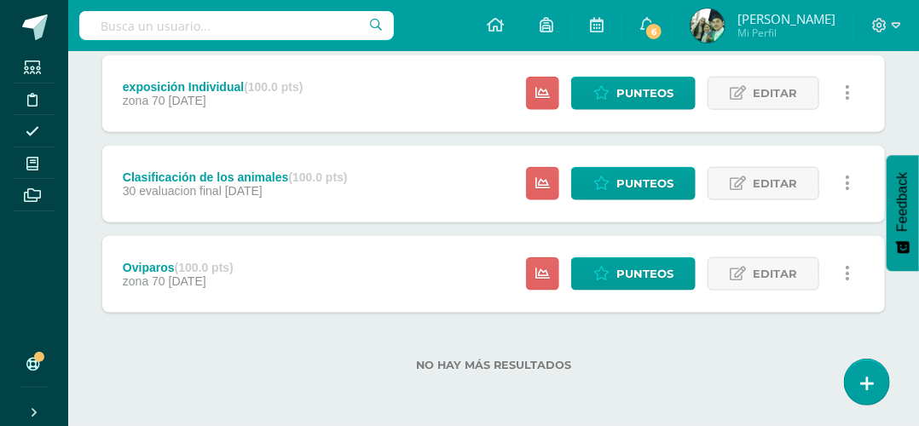
drag, startPoint x: 0, startPoint y: 0, endPoint x: 501, endPoint y: 24, distance: 501.9
click at [501, 24] on div "Configuración Cerrar sesión [PERSON_NAME] Mi Perfil 6 6 Avisos 23 avisos sin le…" at bounding box center [493, 25] width 851 height 51
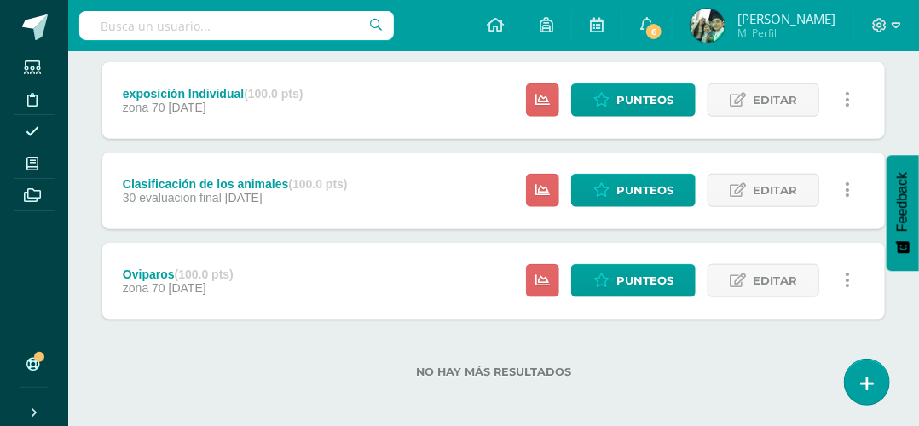
scroll to position [553, 0]
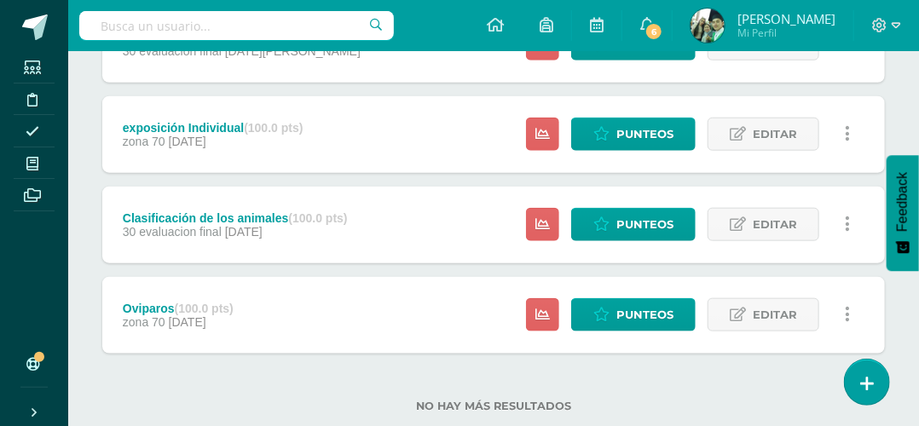
click at [913, 15] on div at bounding box center [886, 25] width 65 height 51
click at [914, 15] on div at bounding box center [886, 25] width 65 height 51
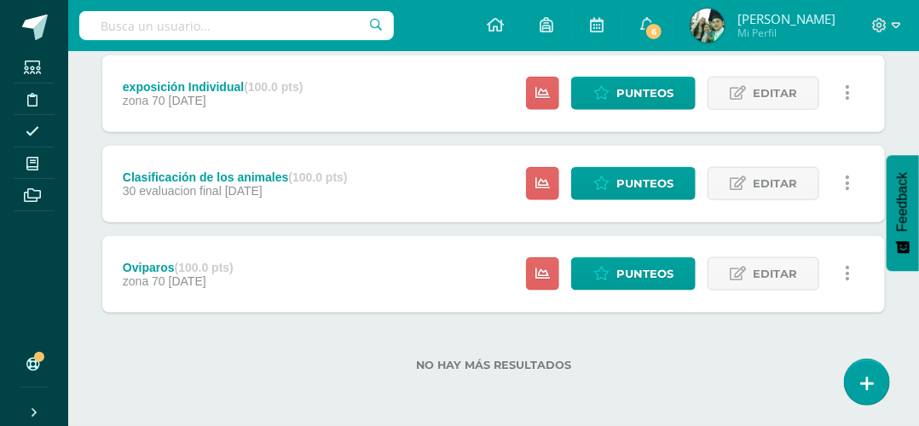
scroll to position [614, 0]
click at [917, 415] on div "Unidad 3 Unidad 1 Unidad 2 Unidad 3 Unidad 4 Resumen de unidad Descargar como H…" at bounding box center [493, 1] width 851 height 852
click at [917, 417] on div "Unidad 3 Unidad 1 Unidad 2 Unidad 3 Unidad 4 Resumen de unidad Descargar como H…" at bounding box center [493, 1] width 851 height 852
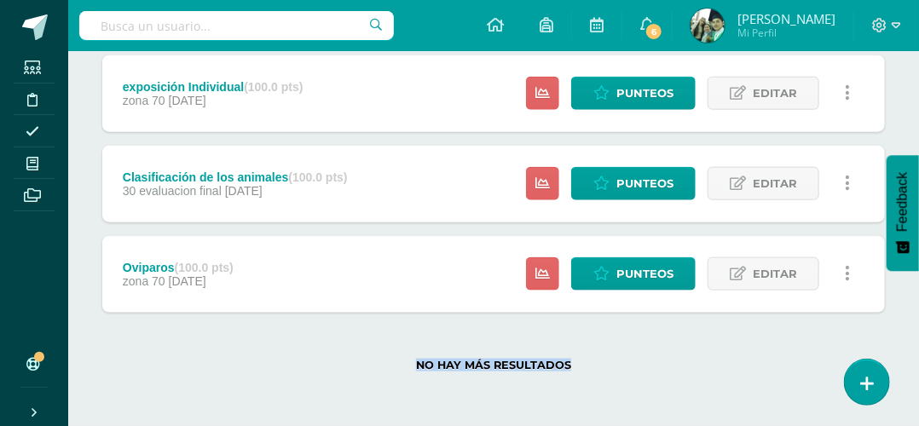
click at [917, 417] on div "Unidad 3 Unidad 1 Unidad 2 Unidad 3 Unidad 4 Resumen de unidad Descargar como H…" at bounding box center [493, 1] width 851 height 852
click at [668, 281] on span "Punteos" at bounding box center [644, 274] width 57 height 32
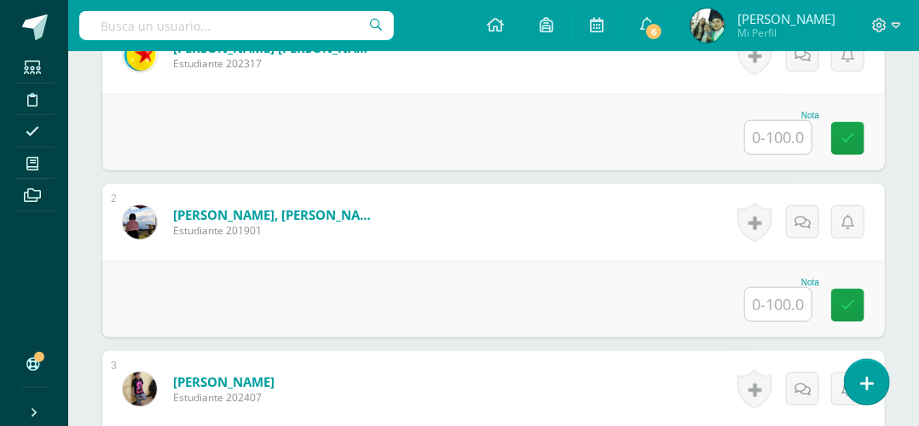
scroll to position [607, 0]
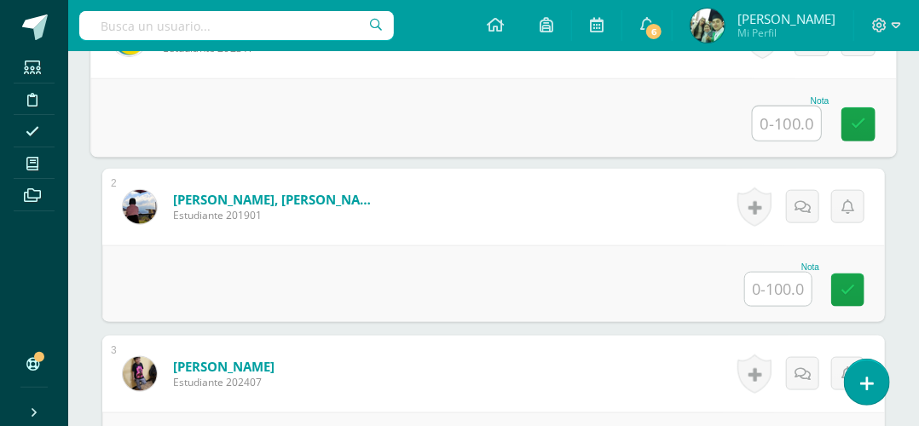
click at [772, 141] on input "text" at bounding box center [787, 124] width 68 height 34
type input "50"
click at [856, 131] on icon at bounding box center [858, 124] width 15 height 14
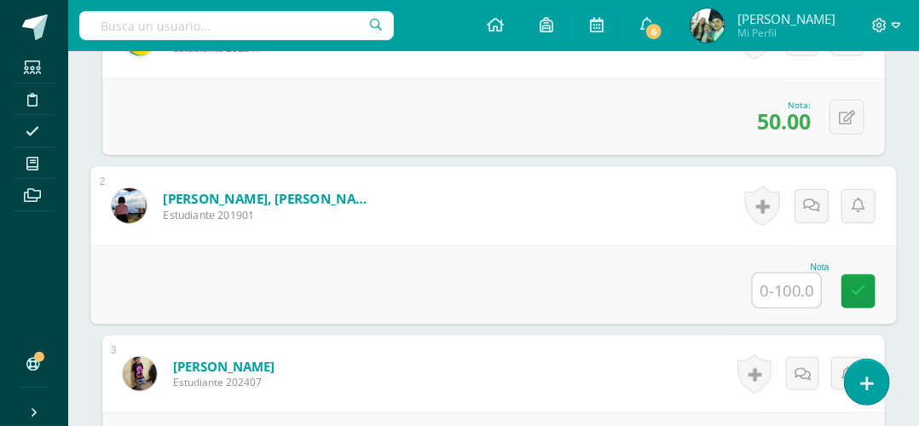
click at [782, 308] on input "text" at bounding box center [787, 291] width 68 height 34
type input "50"
click at [847, 309] on link at bounding box center [859, 292] width 34 height 34
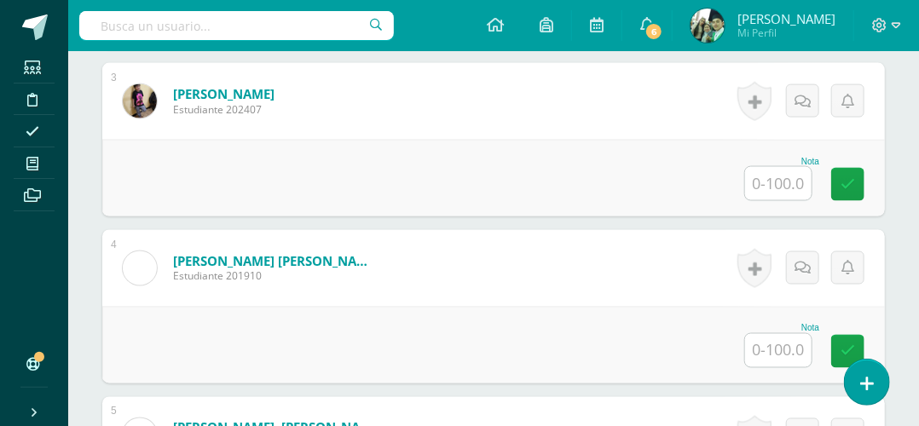
scroll to position [914, 0]
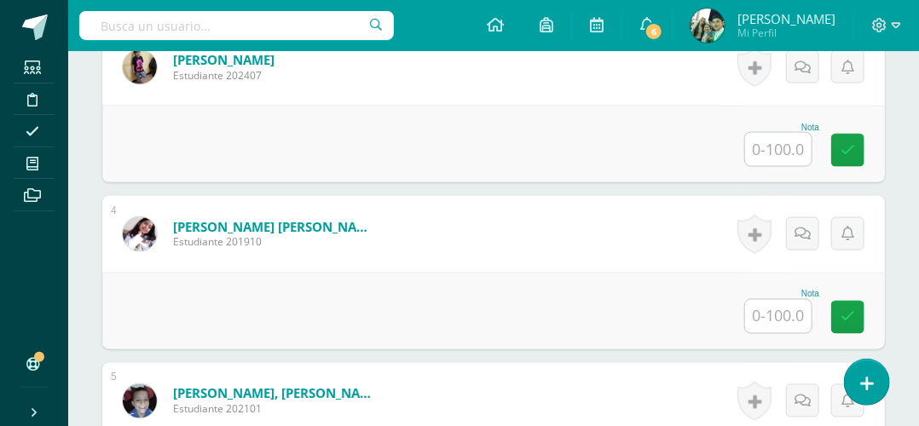
click at [555, 148] on div "Nota" at bounding box center [493, 144] width 783 height 77
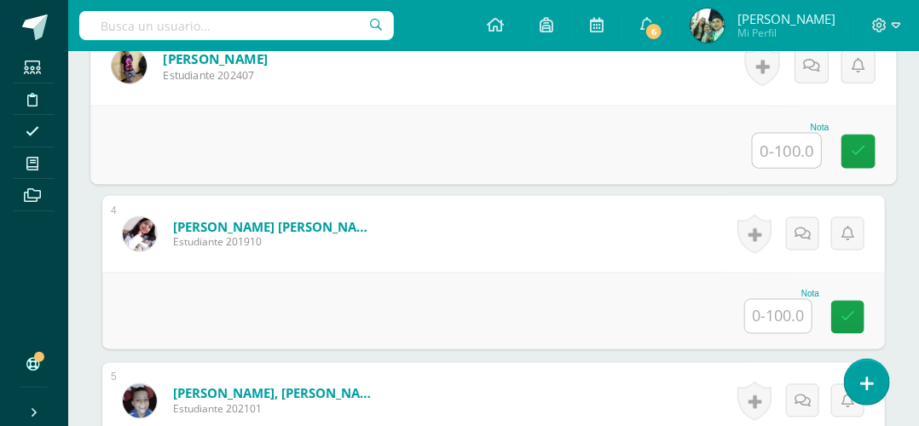
click at [778, 168] on input "text" at bounding box center [787, 151] width 68 height 34
type input "80"
click at [864, 159] on icon at bounding box center [858, 151] width 15 height 14
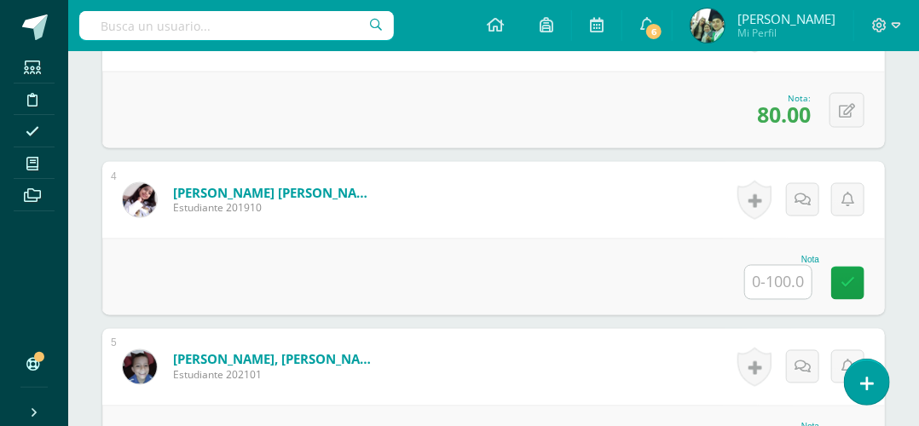
scroll to position [953, 0]
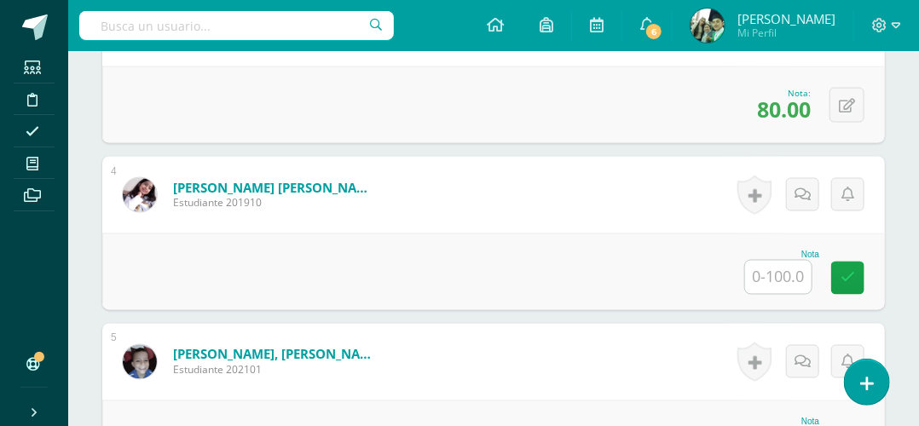
click at [775, 294] on input "text" at bounding box center [778, 277] width 67 height 33
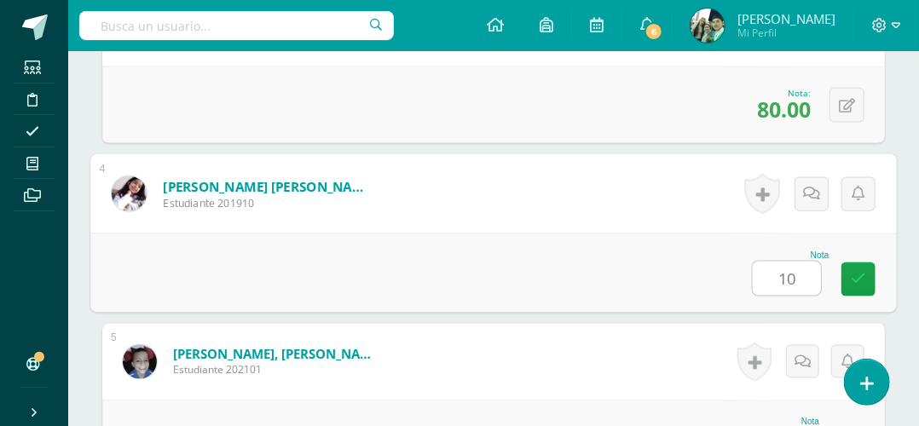
type input "100"
click at [854, 286] on icon at bounding box center [858, 279] width 15 height 14
